Goal: Task Accomplishment & Management: Use online tool/utility

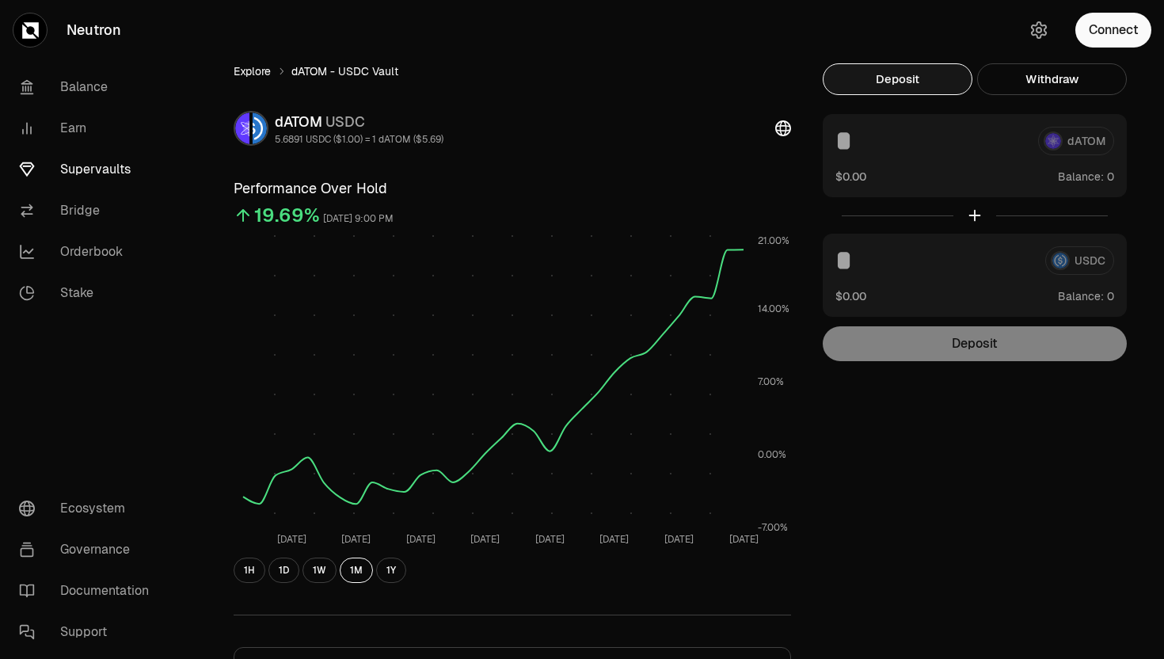
click at [261, 72] on link "Explore" at bounding box center [252, 71] width 37 height 16
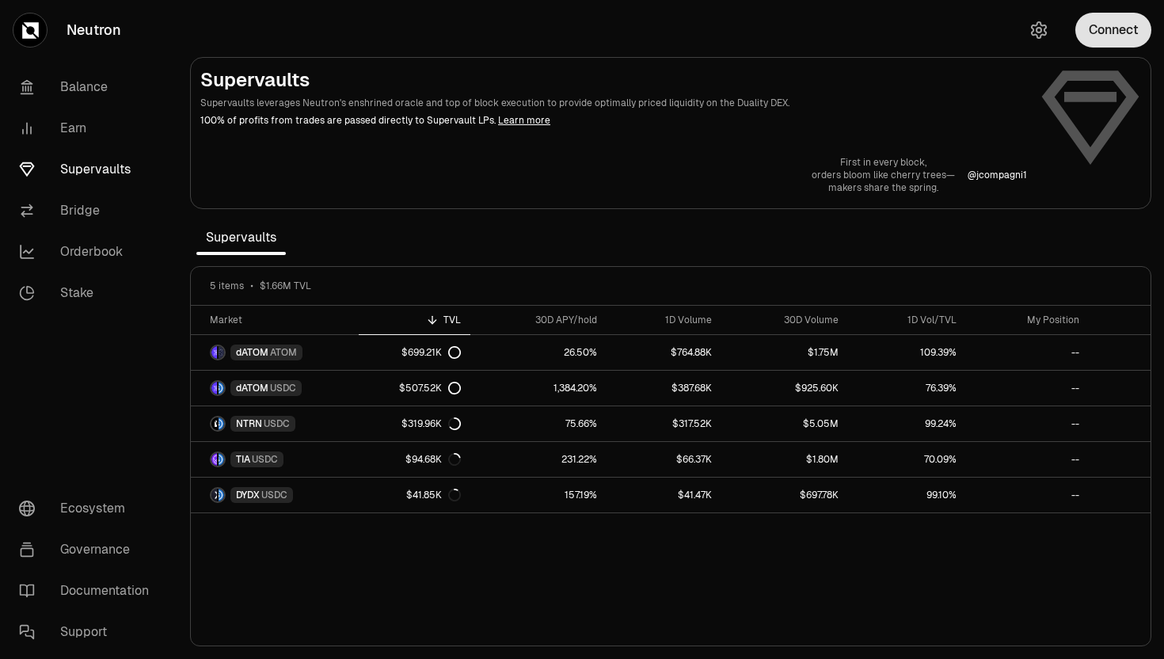
click at [1098, 17] on button "Connect" at bounding box center [1114, 30] width 76 height 35
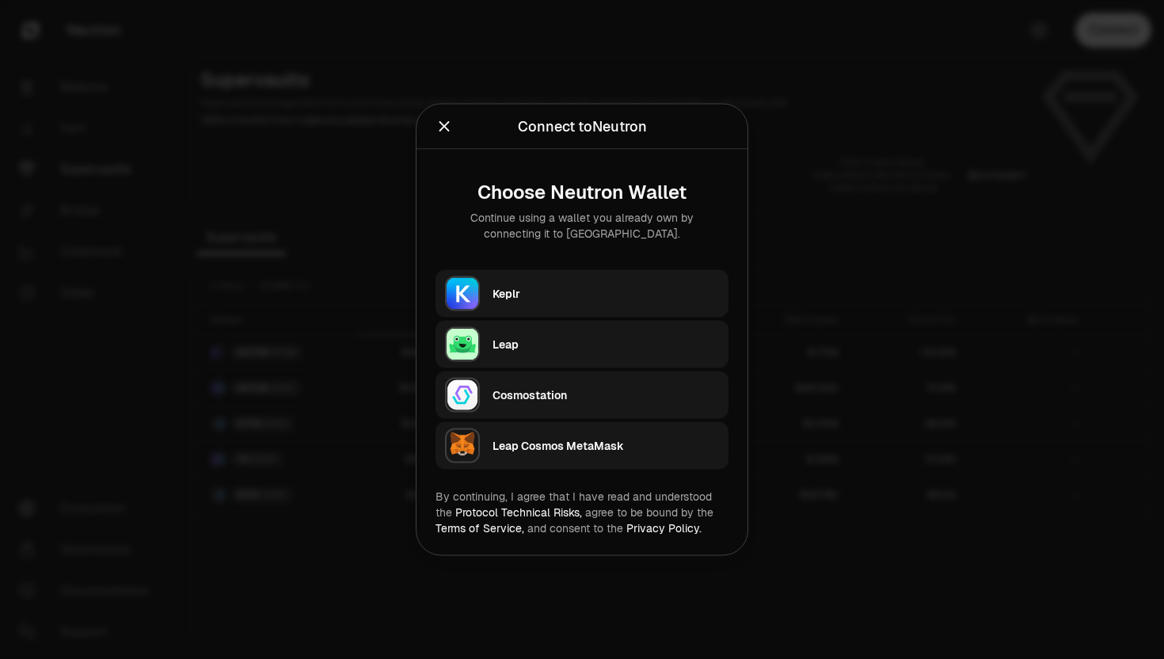
click at [559, 288] on div "Keplr" at bounding box center [606, 294] width 227 height 16
